Goal: Find specific page/section: Find specific page/section

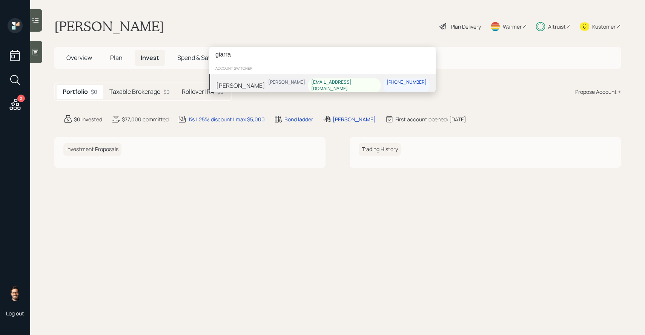
type input "giarra"
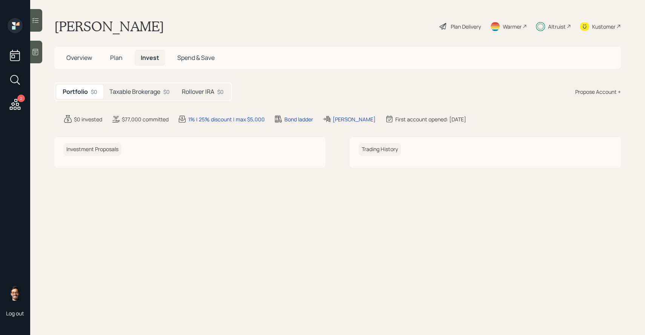
click at [429, 214] on main "Cathryne Williams Plan Delivery Warmer Altruist Kustomer Overview Plan Invest S…" at bounding box center [337, 167] width 615 height 335
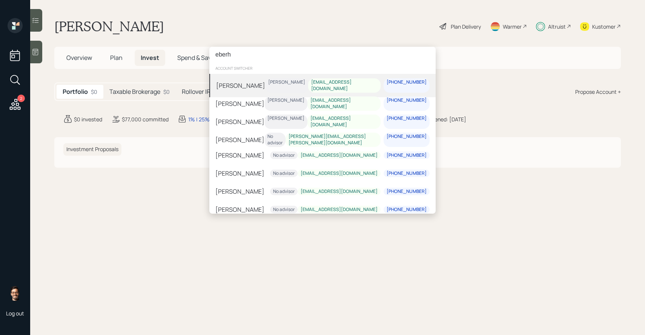
paste input "Eberhardt"
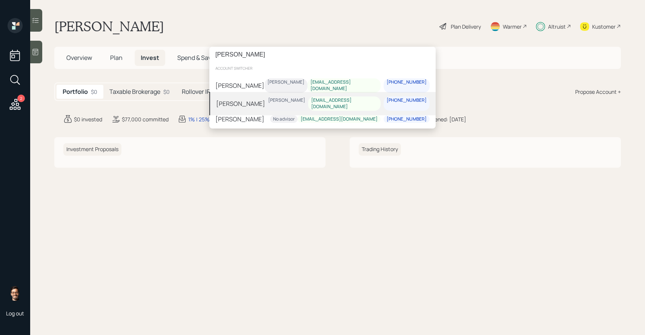
type input "Eberhardt"
click at [305, 102] on div "Treva Nostdahl" at bounding box center [286, 100] width 37 height 6
